Goal: Task Accomplishment & Management: Manage account settings

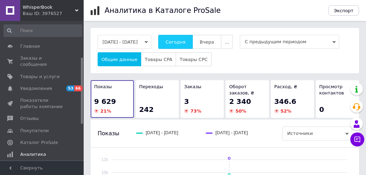
click at [186, 37] on button "Сегодня" at bounding box center [175, 42] width 34 height 14
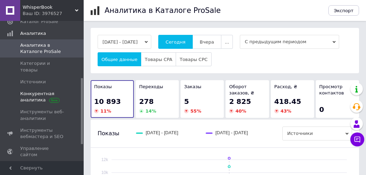
scroll to position [86, 0]
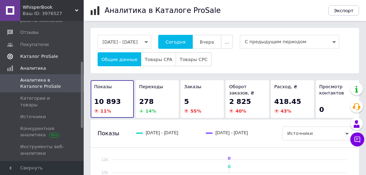
click at [38, 53] on span "Каталог ProSale" at bounding box center [39, 56] width 38 height 6
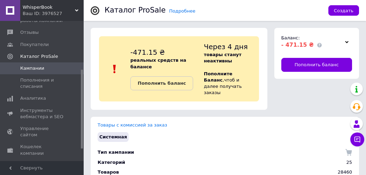
click at [68, 10] on span "WhisperBook" at bounding box center [49, 7] width 52 height 6
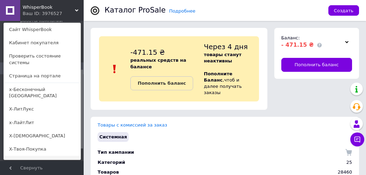
click at [27, 156] on link "Bookstor" at bounding box center [42, 162] width 77 height 13
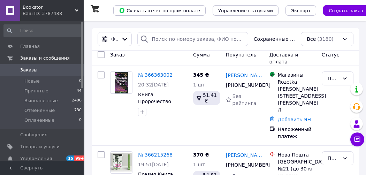
scroll to position [70, 0]
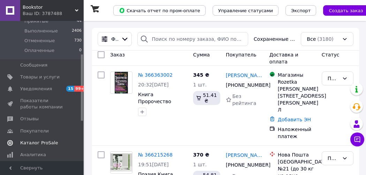
click at [38, 144] on span "Каталог ProSale" at bounding box center [39, 143] width 38 height 6
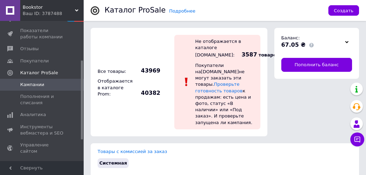
click at [77, 9] on icon at bounding box center [76, 10] width 3 height 3
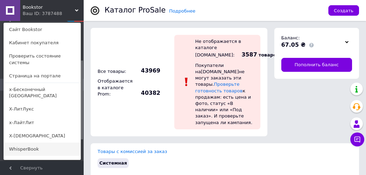
click at [17, 142] on link "WhisperBook" at bounding box center [42, 148] width 77 height 13
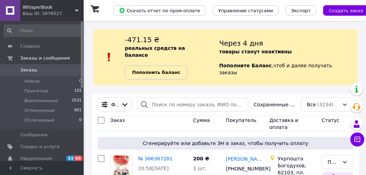
click at [169, 70] on b "Пополнить баланс" at bounding box center [156, 72] width 48 height 5
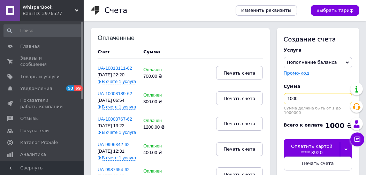
drag, startPoint x: 306, startPoint y: 100, endPoint x: 278, endPoint y: 92, distance: 29.2
click at [278, 92] on div "Создание счета Услуга Пополнение баланса Premium-дизайн Промо-код Сумма 1000 Су…" at bounding box center [318, 102] width 82 height 149
type input "500"
click at [343, 145] on div at bounding box center [346, 149] width 12 height 15
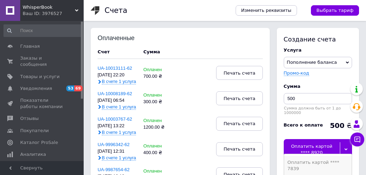
click at [340, 159] on div "Оплатить картой **** 7839" at bounding box center [317, 165] width 61 height 13
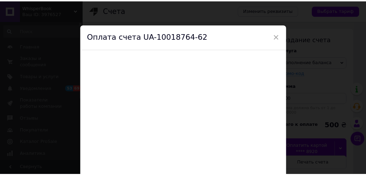
scroll to position [35, 0]
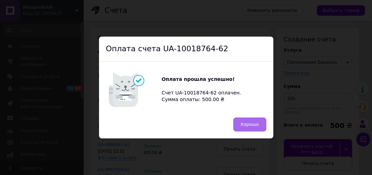
click at [246, 120] on button "Хорошо" at bounding box center [249, 124] width 33 height 14
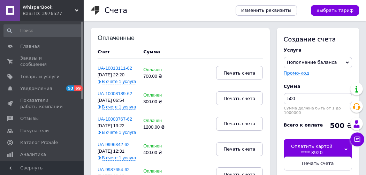
click at [246, 123] on span "Печать счета" at bounding box center [239, 123] width 32 height 5
